Goal: Transaction & Acquisition: Purchase product/service

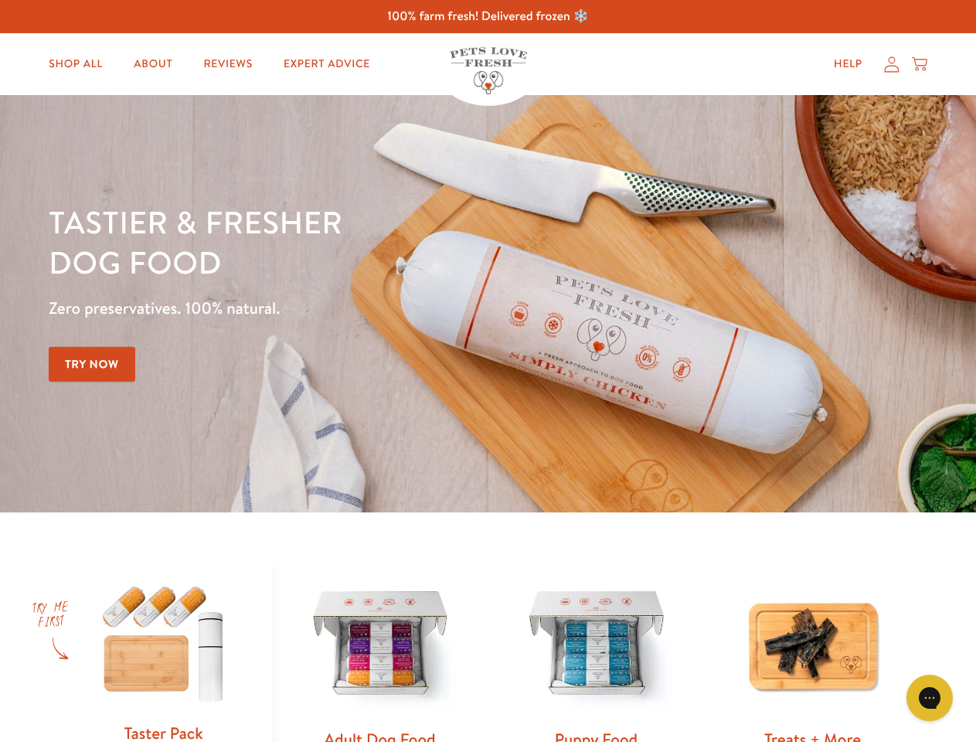
click at [488, 371] on div "Tastier & fresher dog food Zero preservatives. 100% natural. Try Now" at bounding box center [342, 304] width 586 height 204
click at [929, 698] on icon "Gorgias live chat" at bounding box center [929, 697] width 15 height 15
